Goal: Task Accomplishment & Management: Manage account settings

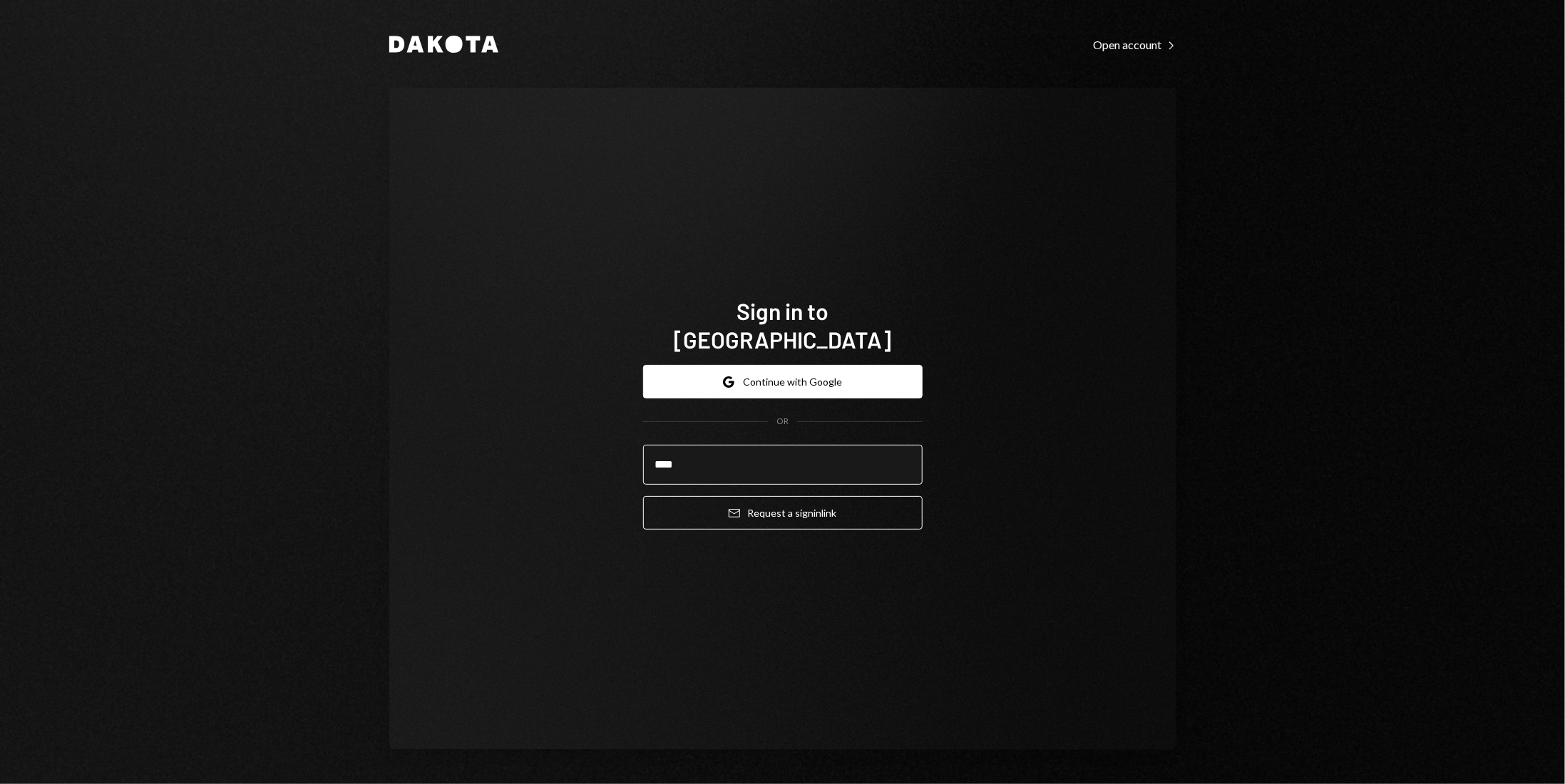
type input "**********"
click at [821, 374] on button "Google Continue with Google" at bounding box center [782, 381] width 279 height 33
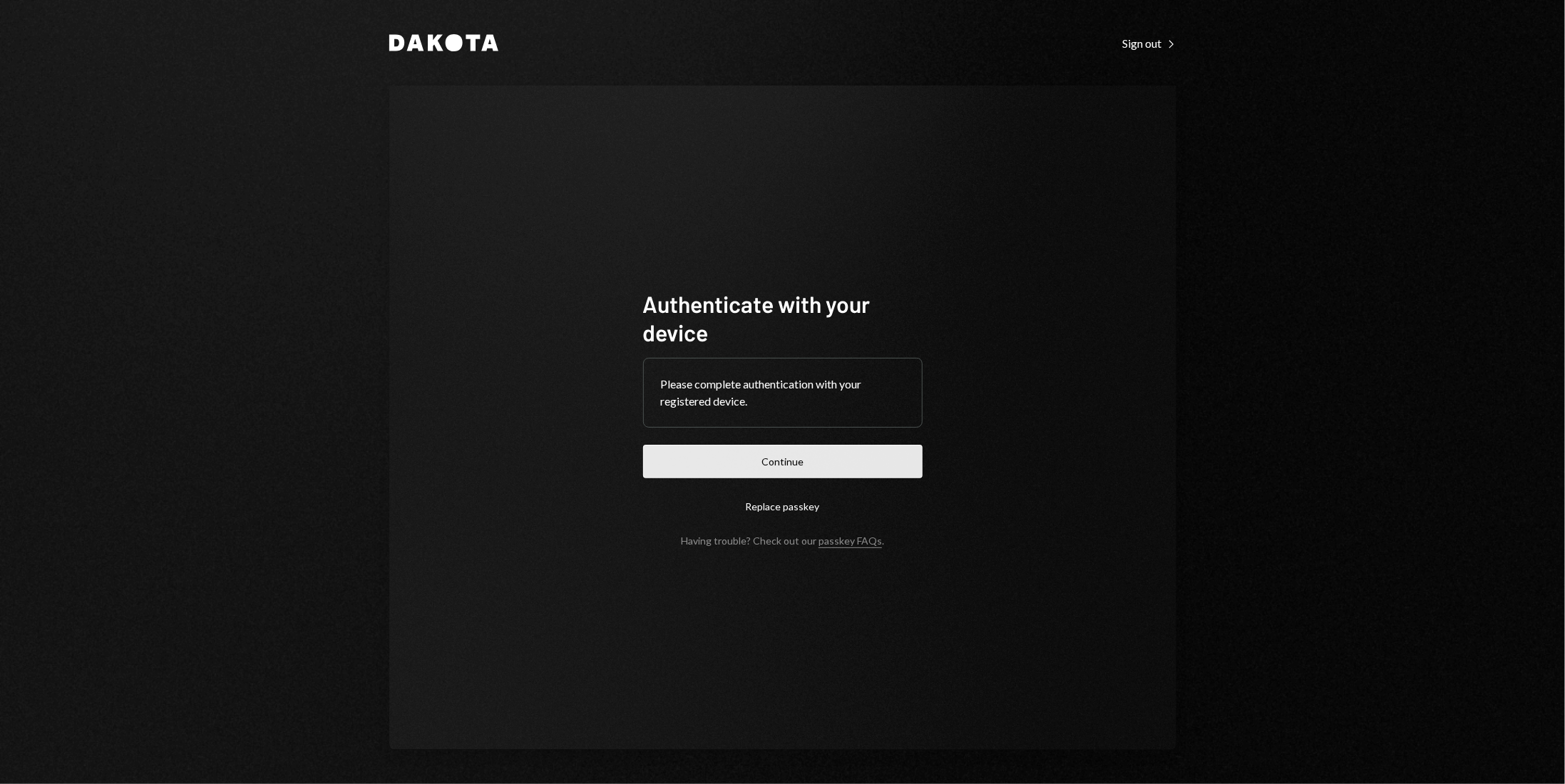
click at [848, 472] on button "Continue" at bounding box center [782, 462] width 279 height 33
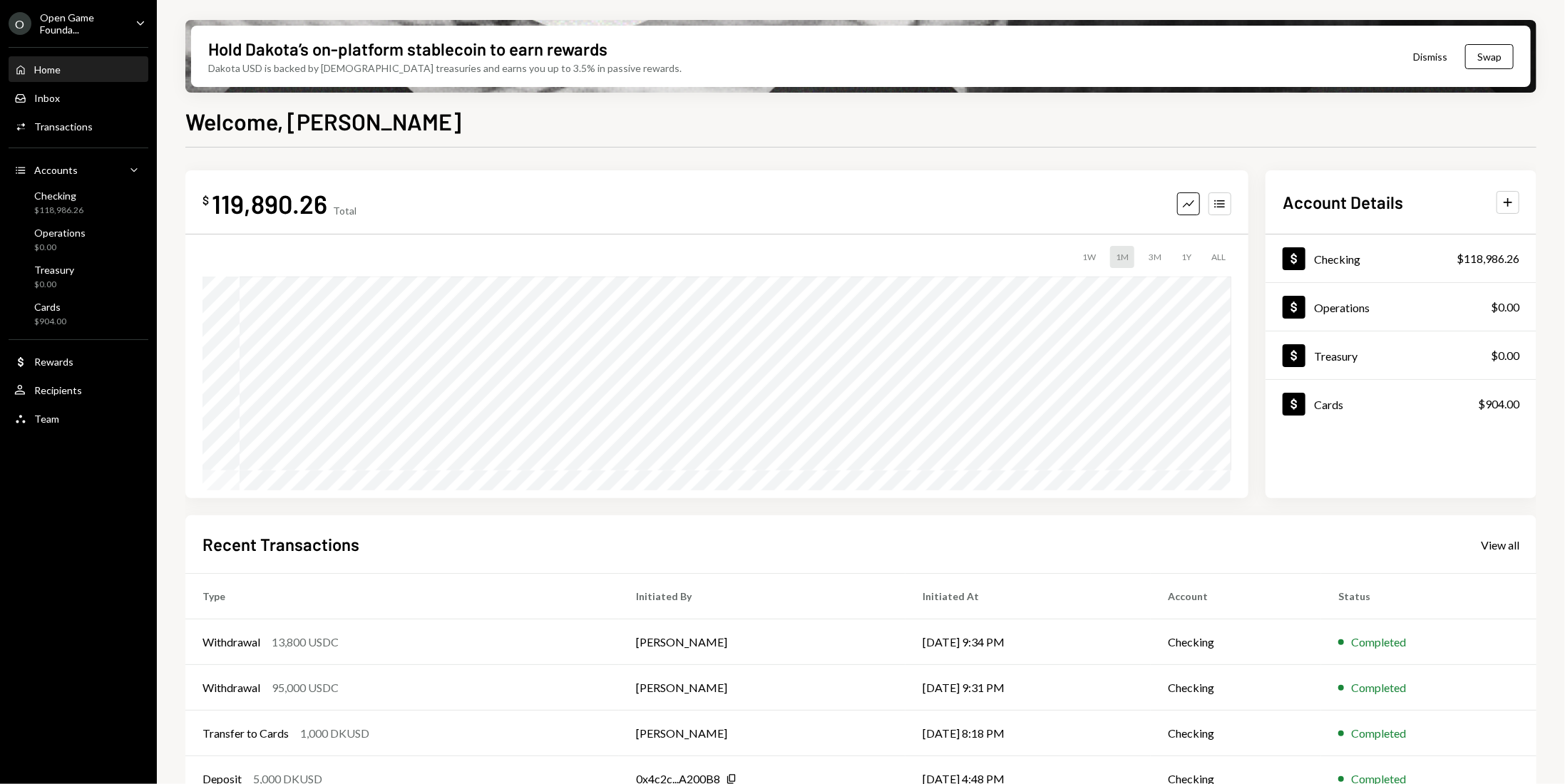
click at [143, 25] on icon "Caret Down" at bounding box center [141, 23] width 16 height 16
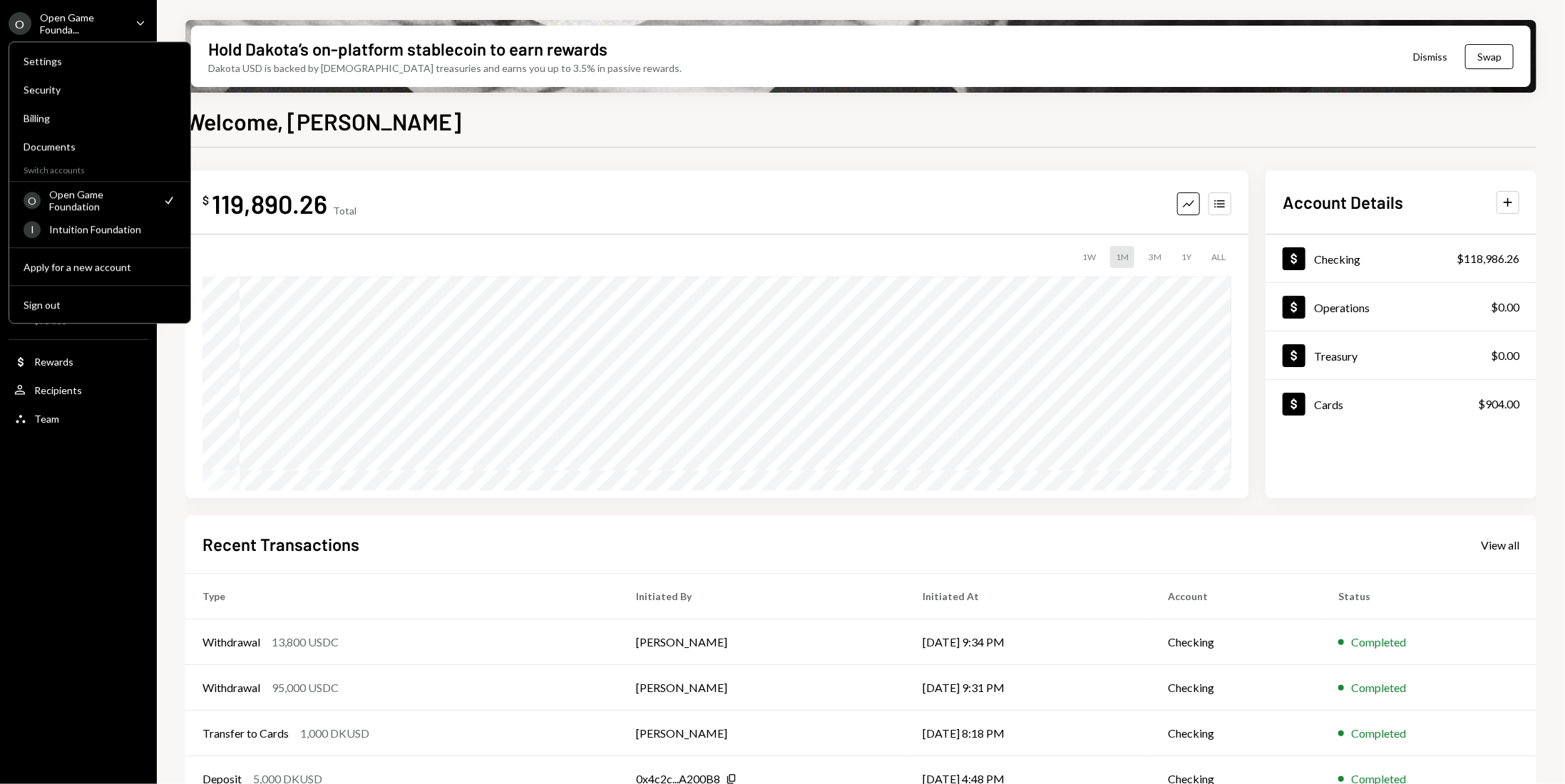
click at [143, 25] on icon "Caret Down" at bounding box center [141, 23] width 16 height 16
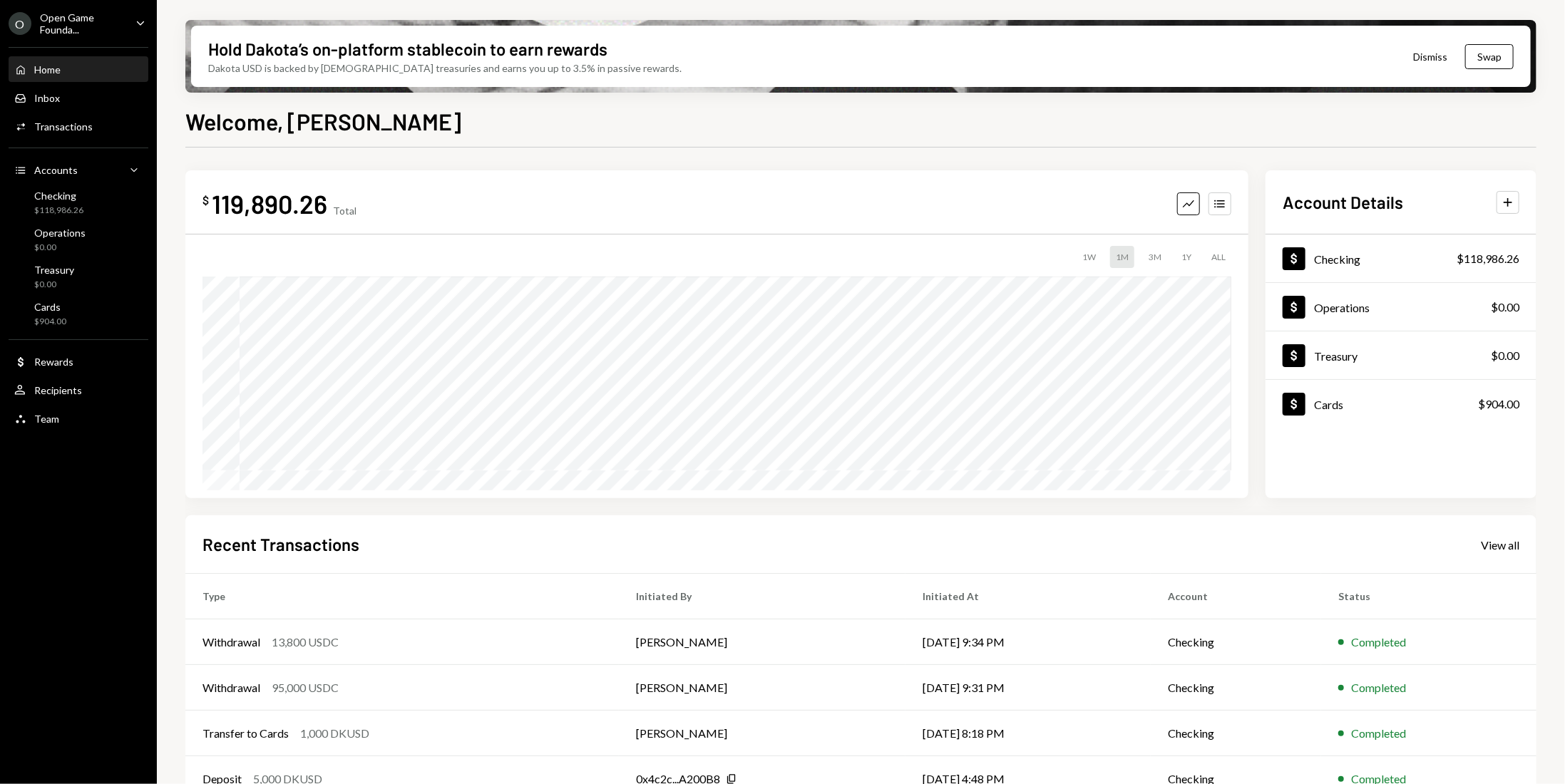
click at [14, 25] on div "O" at bounding box center [20, 24] width 23 height 23
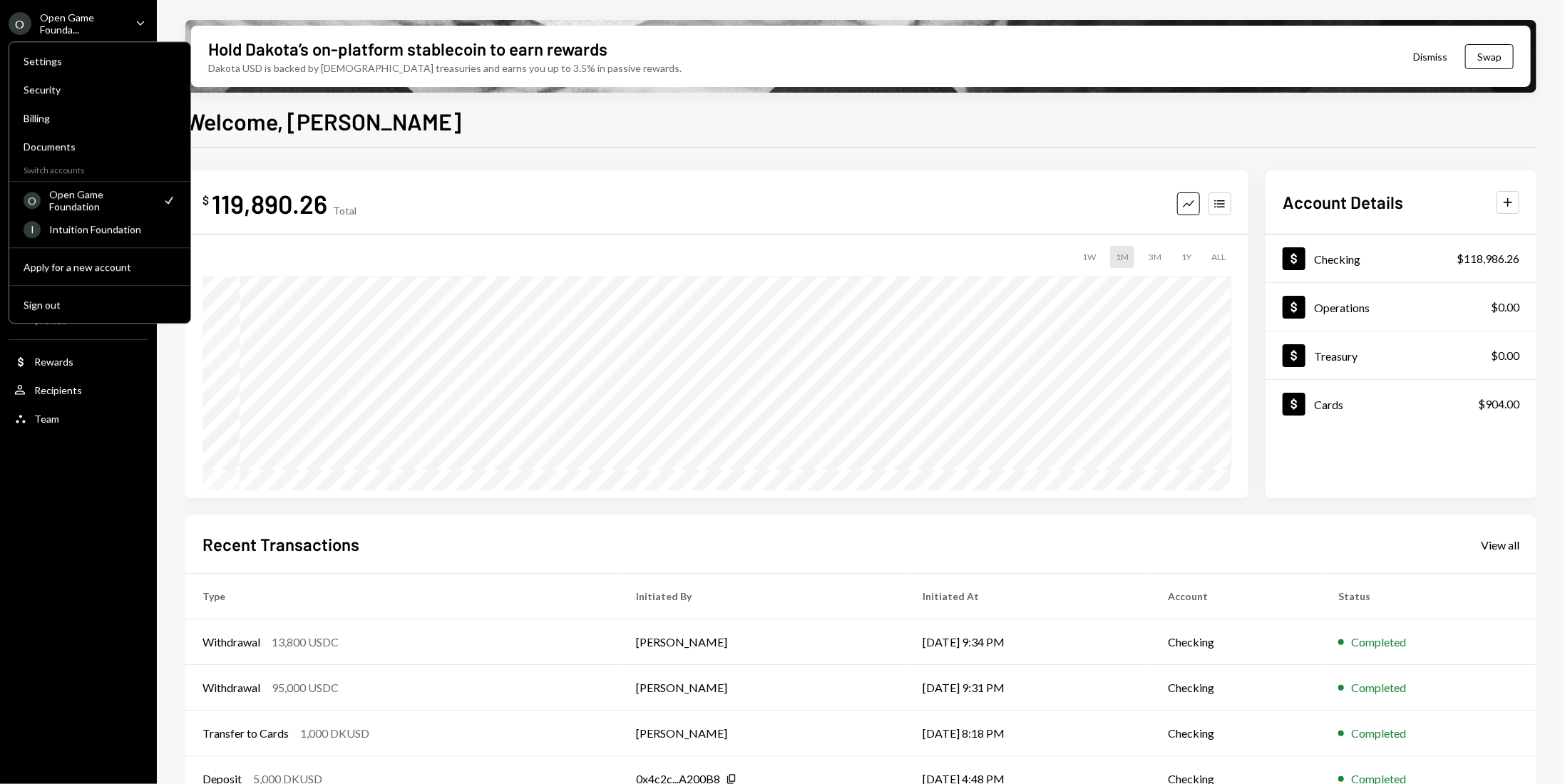
click at [14, 25] on div "O" at bounding box center [20, 24] width 23 height 23
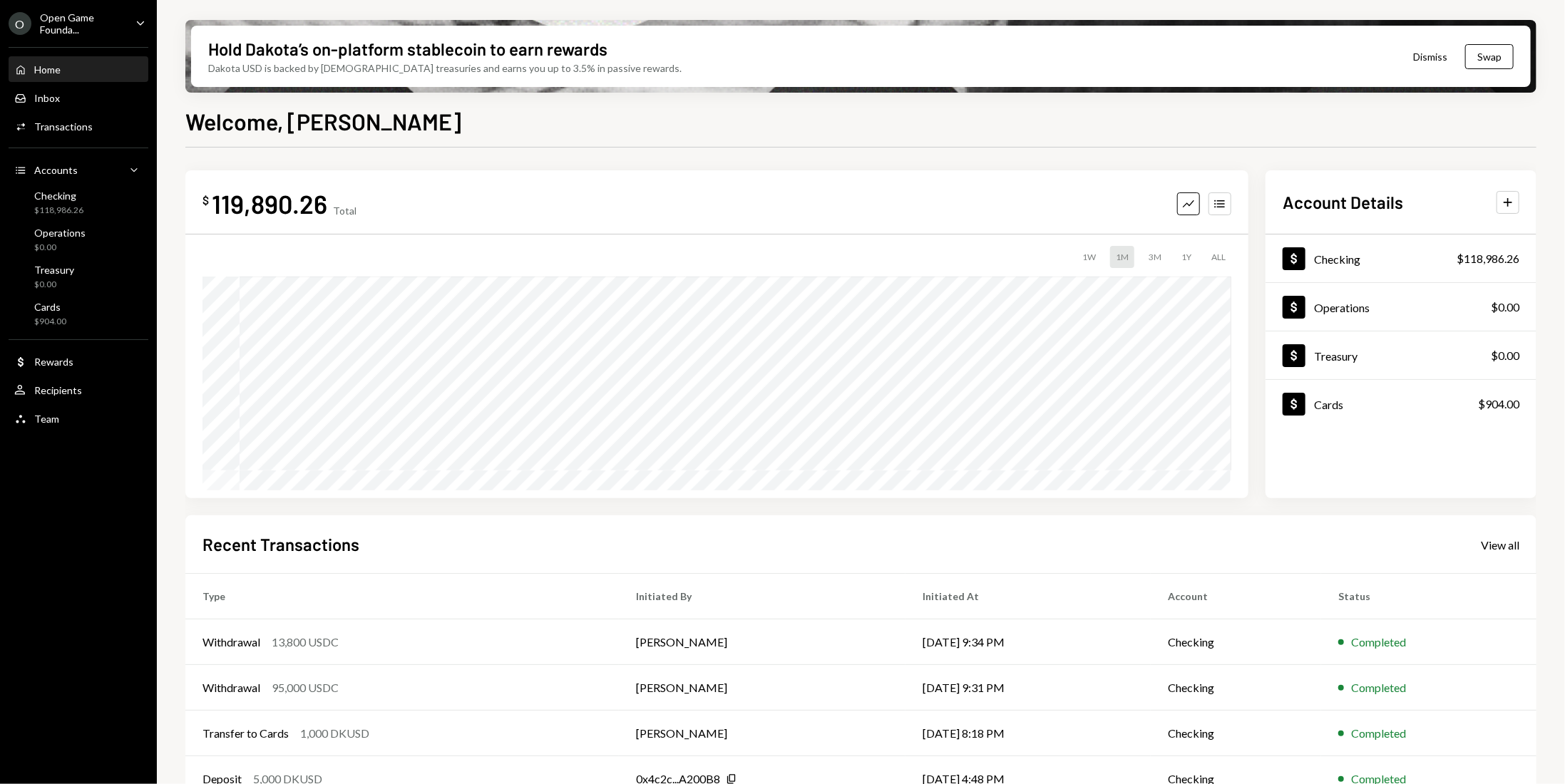
click at [140, 21] on icon "Caret Down" at bounding box center [141, 23] width 16 height 16
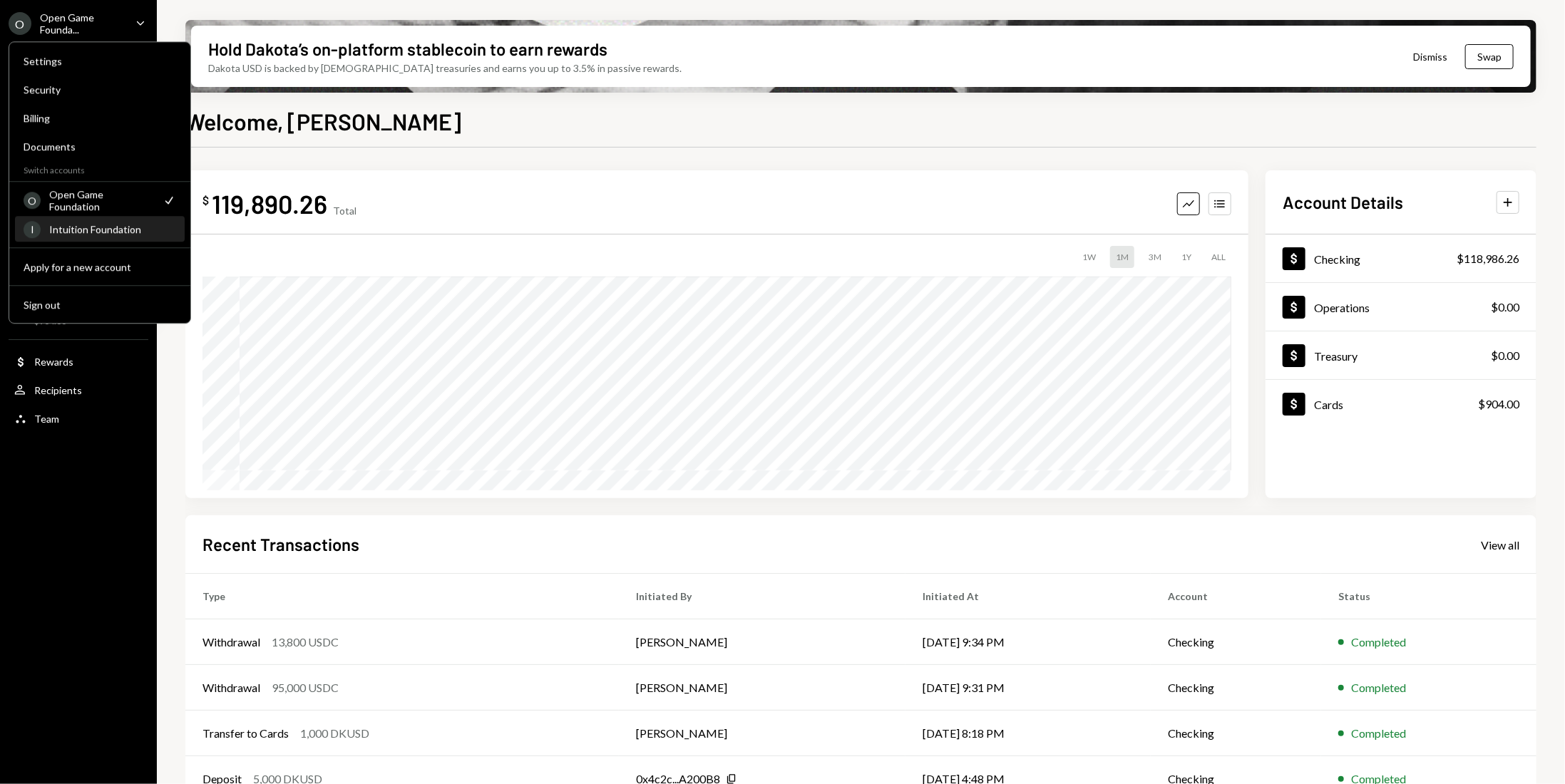
click at [126, 229] on div "Intuition Foundation" at bounding box center [113, 229] width 127 height 12
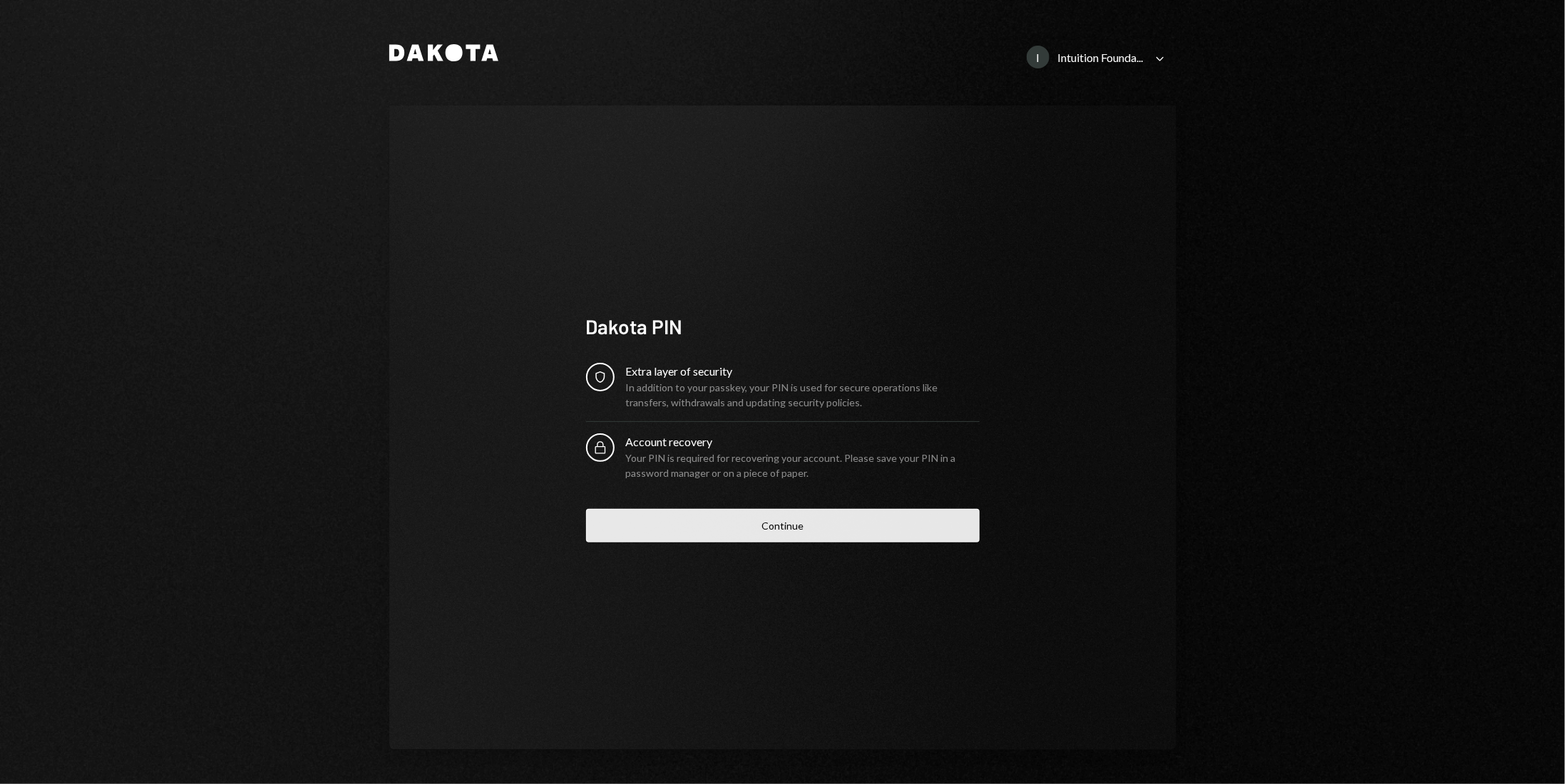
click at [786, 525] on button "Continue" at bounding box center [782, 526] width 394 height 33
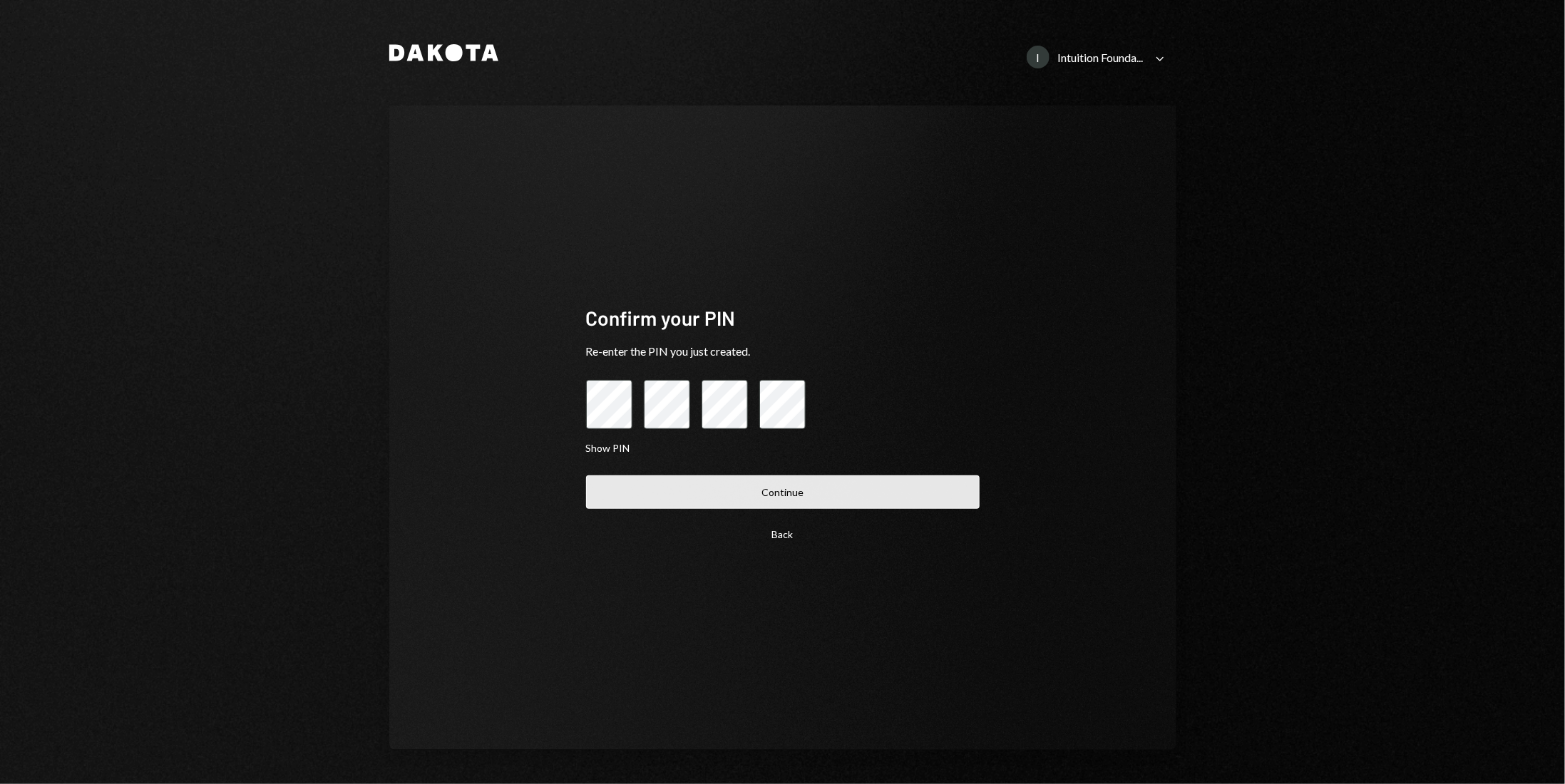
click at [790, 492] on button "Continue" at bounding box center [782, 492] width 394 height 33
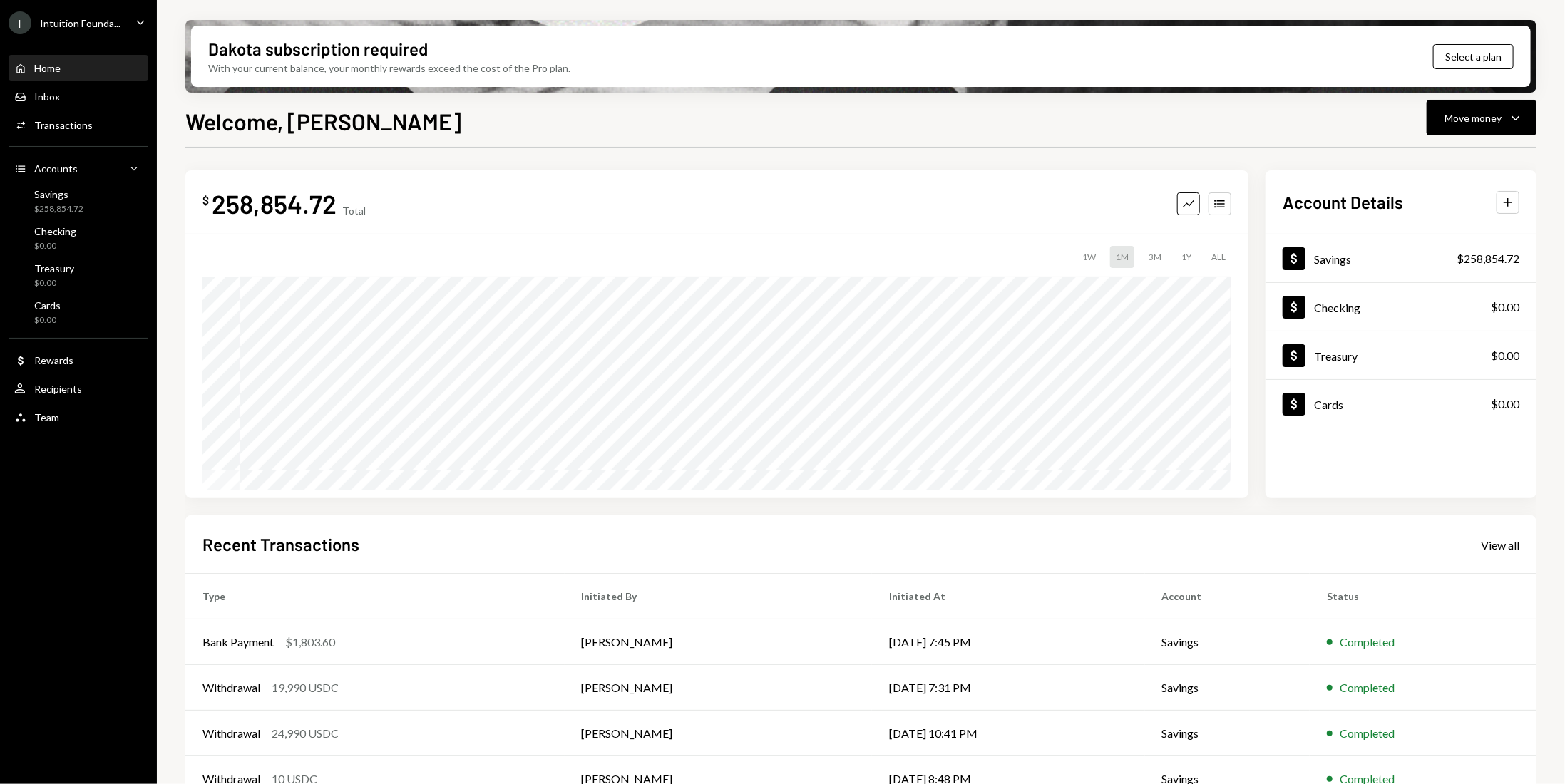
click at [597, 145] on div "Welcome, [PERSON_NAME] Move money Caret Down $ 258,854.72 Total Graph Accounts …" at bounding box center [860, 485] width 1351 height 764
